Goal: Check status: Check status

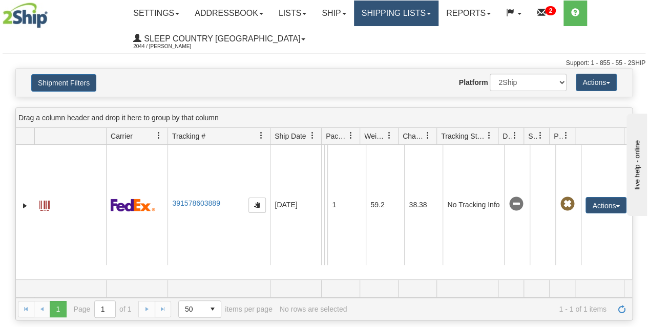
click at [413, 15] on link "Shipping lists" at bounding box center [396, 14] width 84 height 26
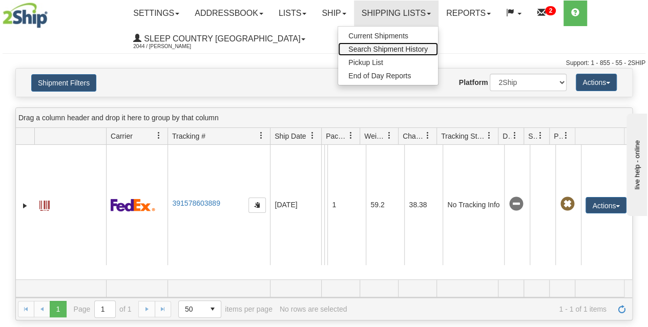
click at [387, 51] on span "Search Shipment History" at bounding box center [387, 49] width 79 height 8
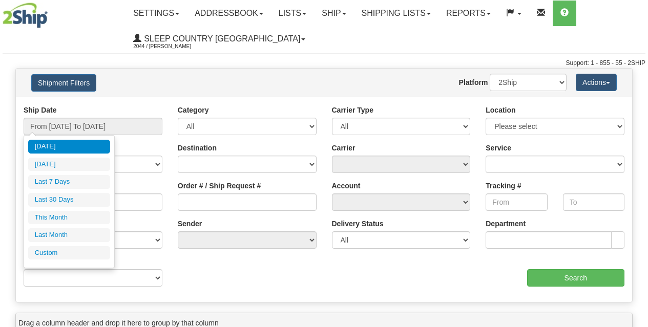
click at [80, 130] on input "From [DATE] To [DATE]" at bounding box center [93, 126] width 139 height 17
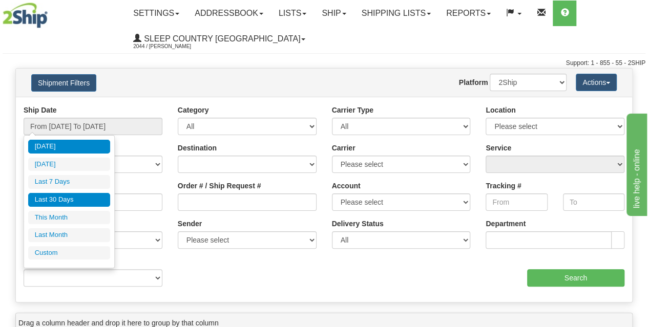
click at [60, 201] on li "Last 30 Days" at bounding box center [69, 200] width 82 height 14
type input "From 07/17/2025 To 08/15/2025"
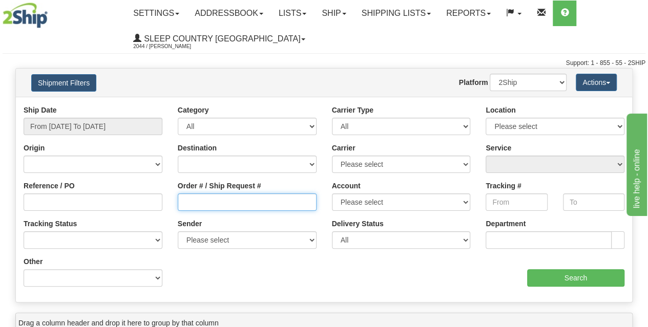
click at [232, 203] on input "Order # / Ship Request #" at bounding box center [247, 202] width 139 height 17
paste input "9000H964538"
type input "9000H964538"
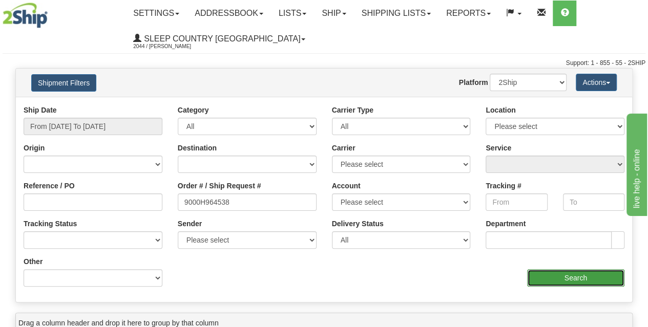
click at [550, 273] on input "Search" at bounding box center [576, 277] width 98 height 17
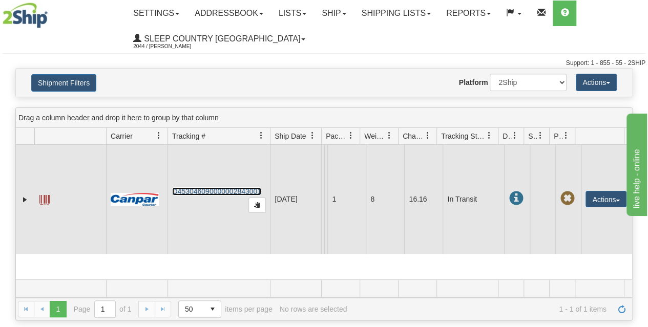
click at [204, 188] on link "D453046090000002843001" at bounding box center [216, 191] width 89 height 8
